Goal: Task Accomplishment & Management: Complete application form

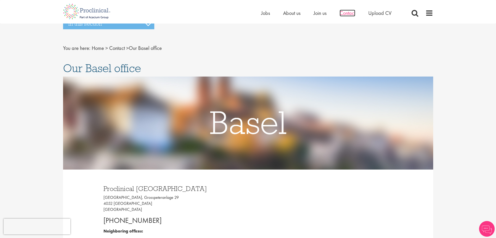
click at [347, 14] on span "Contact" at bounding box center [348, 13] width 16 height 7
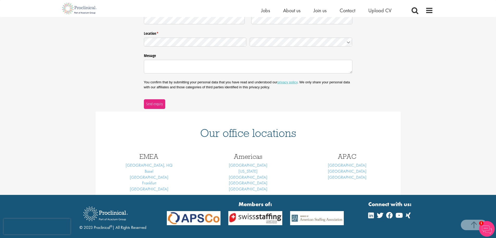
scroll to position [130, 0]
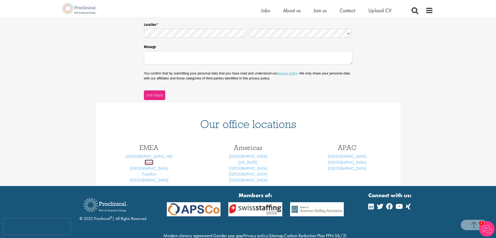
click at [148, 162] on link "Basel" at bounding box center [149, 161] width 9 height 5
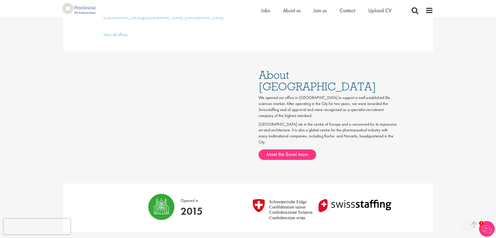
scroll to position [142, 0]
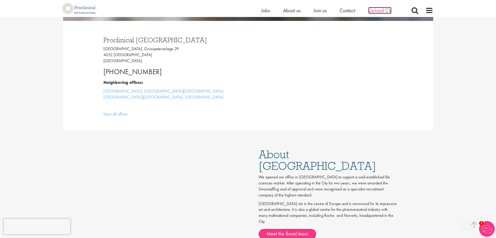
click at [377, 10] on span "Upload CV" at bounding box center [380, 10] width 23 height 7
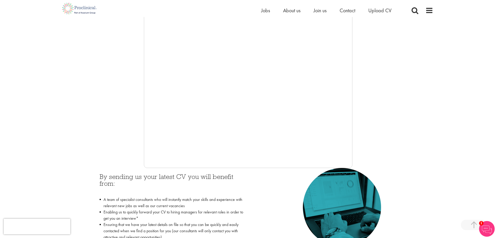
scroll to position [130, 0]
